Goal: Task Accomplishment & Management: Manage account settings

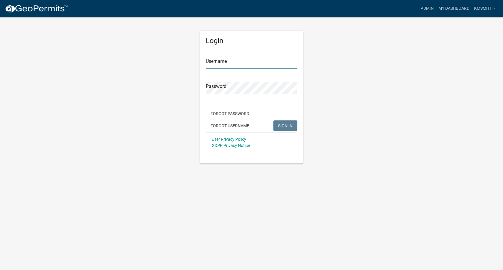
type input "kmsmith"
click at [292, 127] on span "SIGN IN" at bounding box center [285, 125] width 14 height 5
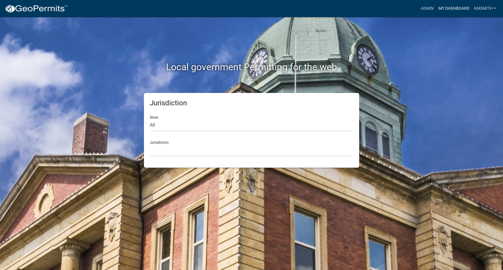
click at [459, 10] on link "My Dashboard" at bounding box center [454, 8] width 36 height 11
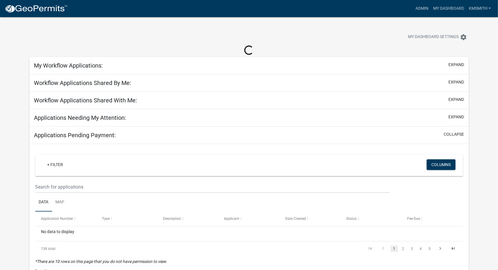
select select "2: 50"
